Goal: Find specific page/section: Find specific page/section

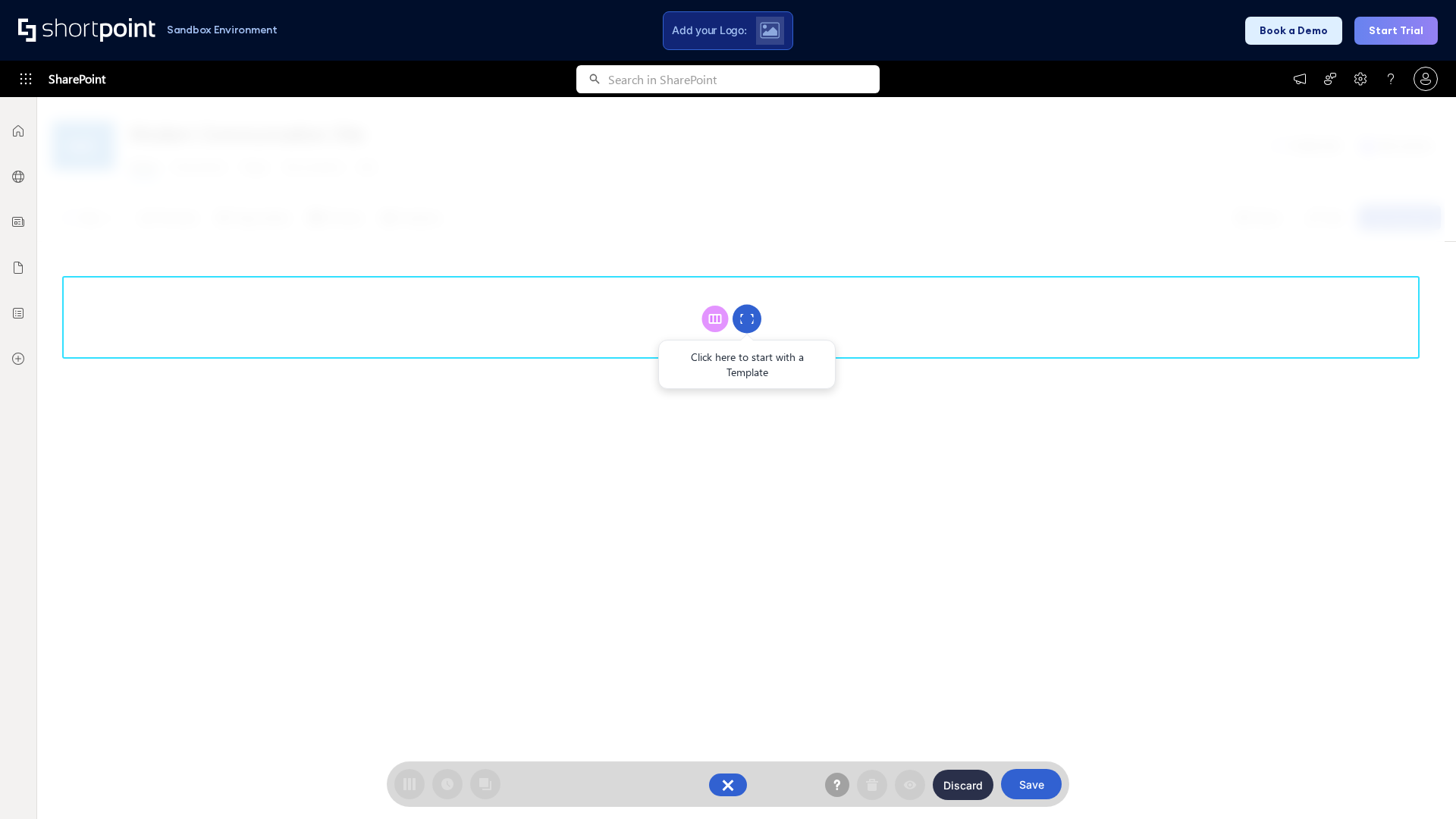
click at [747, 318] on circle at bounding box center [746, 319] width 29 height 29
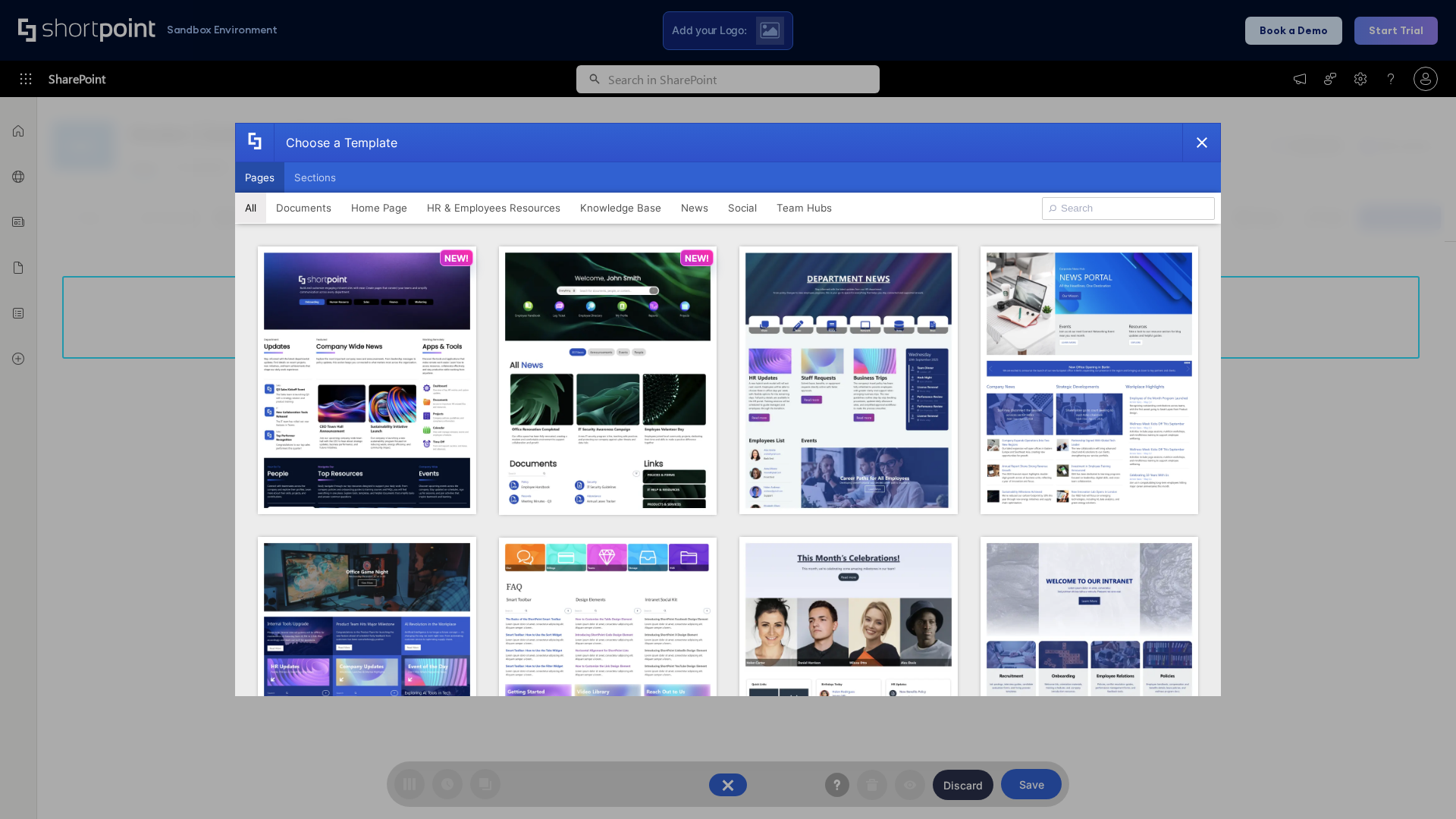
click at [259, 177] on button "Pages" at bounding box center [259, 177] width 50 height 30
type input "Documents 2"
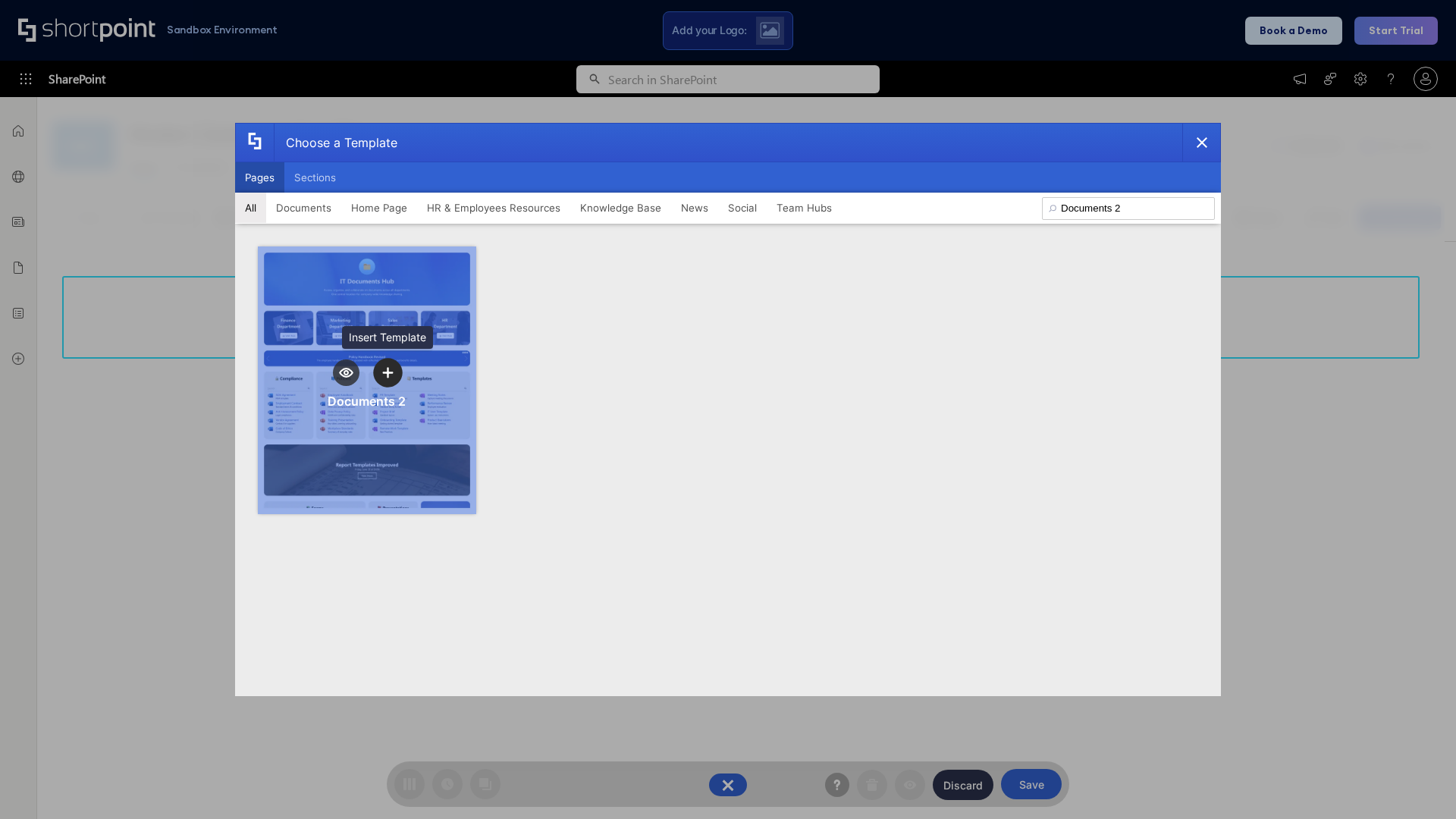
click at [388, 372] on icon "template selector" at bounding box center [388, 372] width 10 height 10
